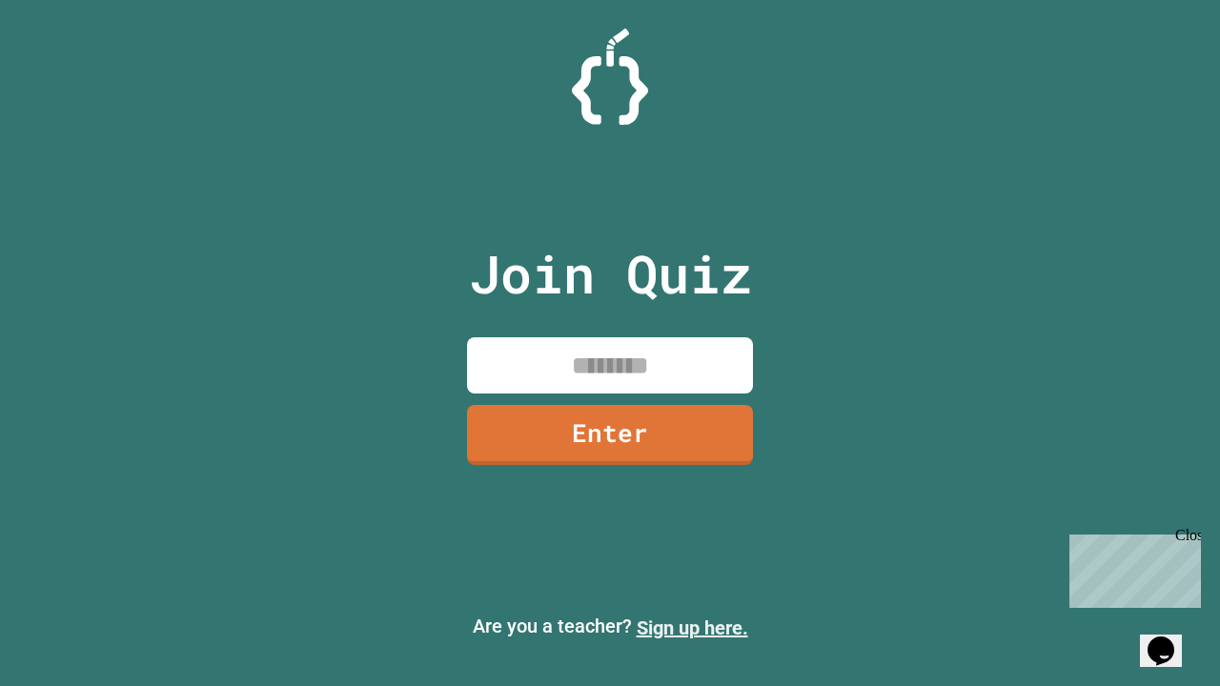
click at [692, 628] on link "Sign up here." at bounding box center [692, 628] width 111 height 23
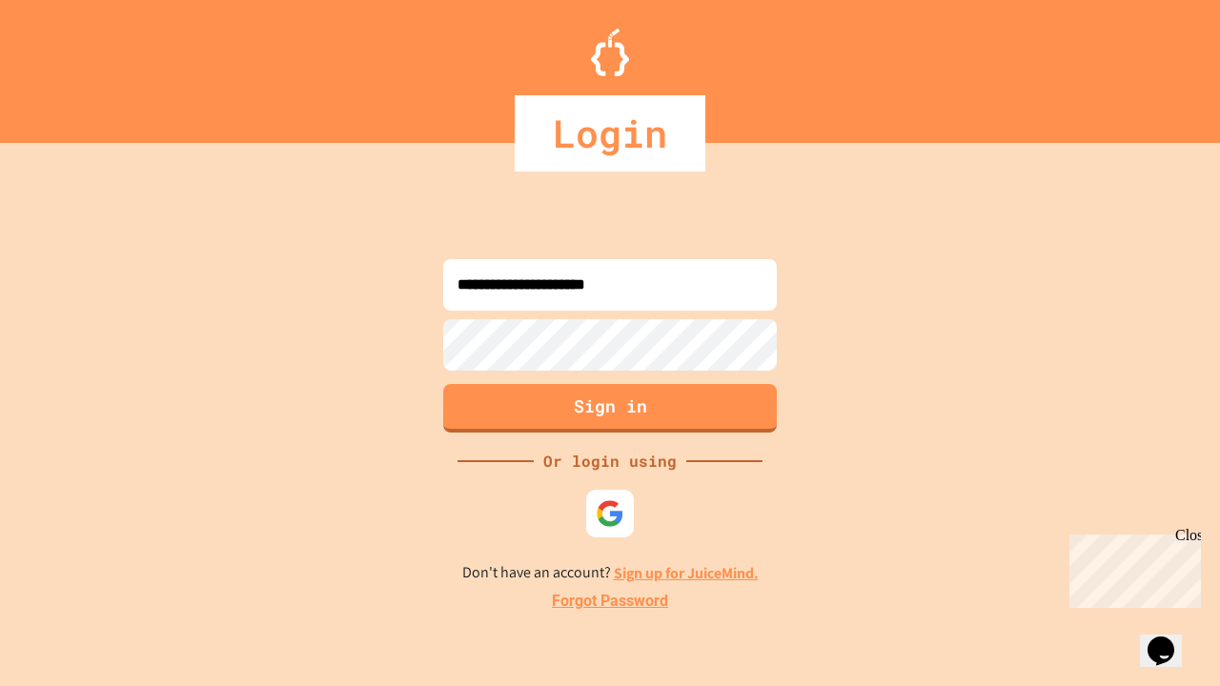
type input "**********"
